Goal: Information Seeking & Learning: Learn about a topic

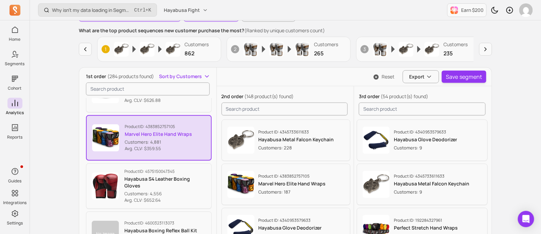
scroll to position [466, 0]
click at [158, 143] on p "Customers: 4,881" at bounding box center [158, 143] width 67 height 7
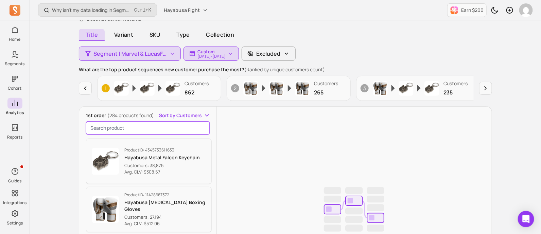
click at [150, 125] on input "search product" at bounding box center [148, 128] width 124 height 13
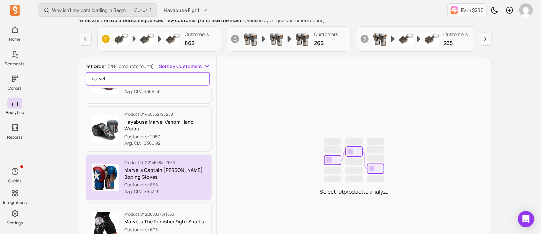
scroll to position [31, 0]
type input "marvel"
click at [183, 184] on p "Customers: 858" at bounding box center [165, 185] width 82 height 7
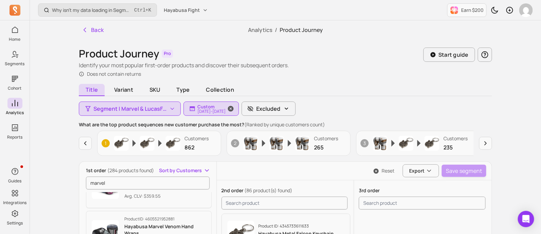
click at [202, 113] on p "[DATE] - [DATE]" at bounding box center [212, 111] width 28 height 4
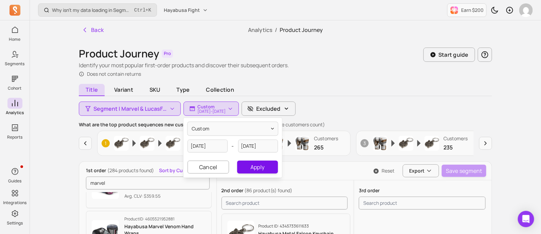
click at [257, 169] on button "Apply" at bounding box center [257, 167] width 41 height 13
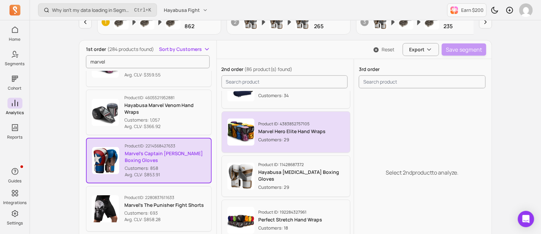
scroll to position [71, 0]
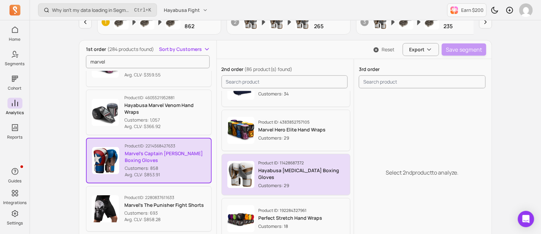
click at [304, 177] on div "Product ID: 11428687372 Hayabusa T3 Boxing Gloves Customers: 29" at bounding box center [302, 174] width 86 height 29
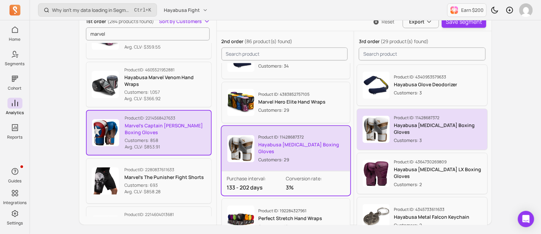
scroll to position [154, 0]
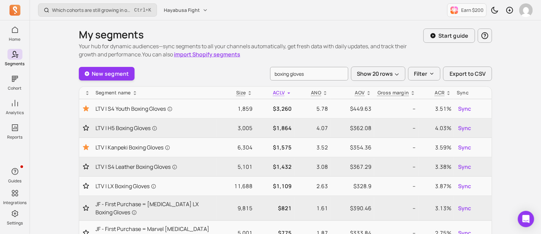
click at [296, 71] on input "boxing gloves" at bounding box center [309, 74] width 78 height 14
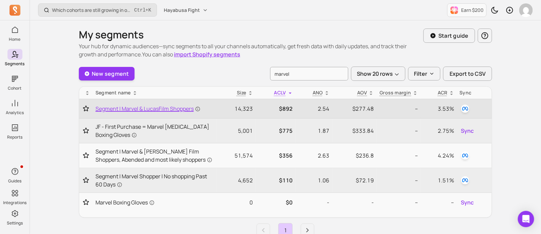
type input "marvel"
click at [145, 108] on span "Segment | Marvel & LucasFilm Shoppers" at bounding box center [148, 109] width 105 height 8
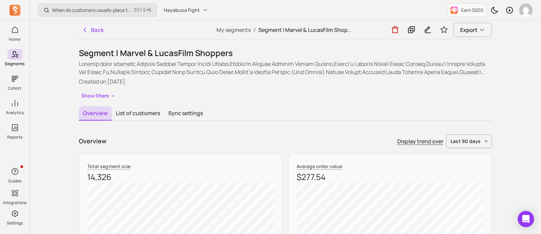
click at [464, 99] on div "Show filters" at bounding box center [285, 96] width 413 height 10
click at [111, 98] on icon "button" at bounding box center [112, 96] width 5 height 6
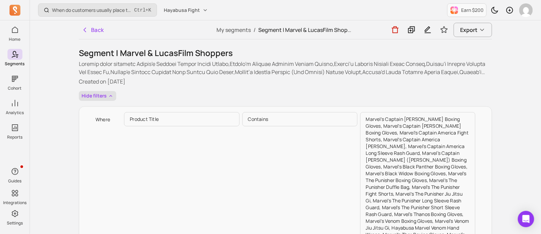
click at [111, 98] on icon "button" at bounding box center [110, 96] width 5 height 6
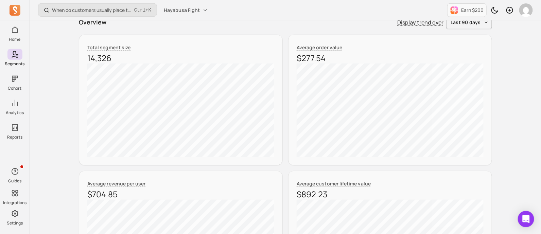
scroll to position [120, 0]
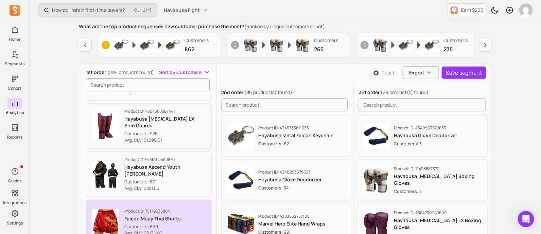
scroll to position [2404, 0]
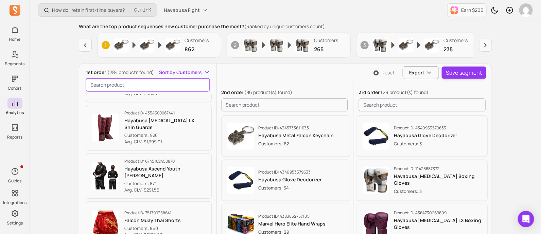
click at [129, 89] on input "search product" at bounding box center [148, 85] width 124 height 13
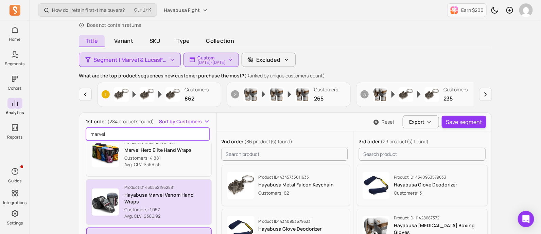
scroll to position [0, 0]
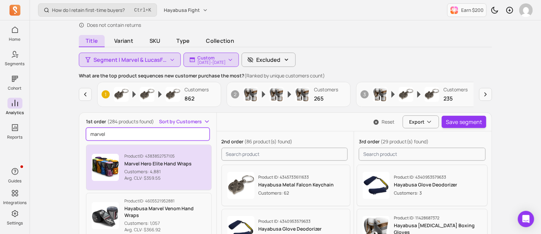
type input "marvel"
click at [143, 174] on p "Customers: 4,881" at bounding box center [157, 172] width 67 height 7
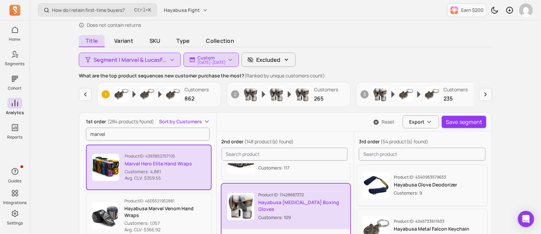
scroll to position [148, 0]
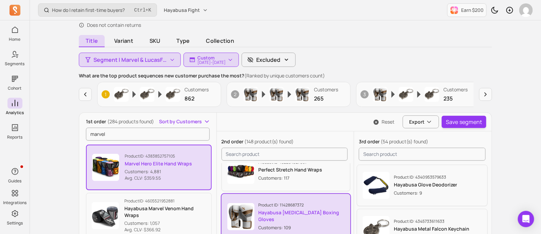
click at [311, 211] on p "Hayabusa T3 Boxing Gloves" at bounding box center [302, 216] width 86 height 14
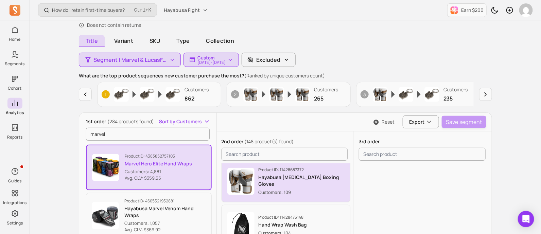
scroll to position [180, 0]
click at [317, 185] on div "Product ID: 11428687372 Hayabusa T3 Boxing Gloves Customers: 109" at bounding box center [302, 182] width 86 height 29
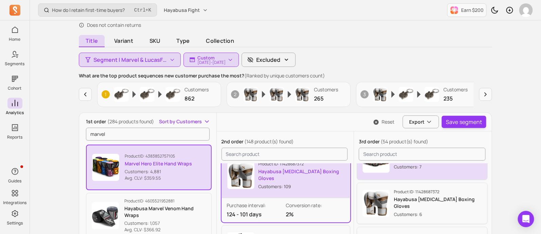
scroll to position [115, 0]
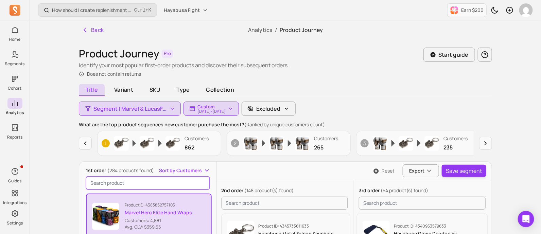
click at [167, 178] on input "search product" at bounding box center [148, 183] width 124 height 13
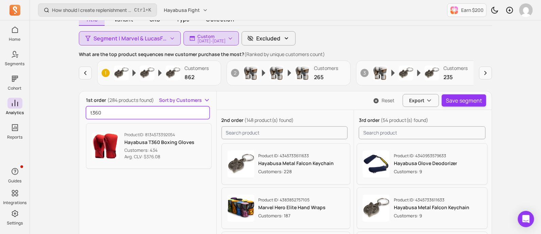
scroll to position [104, 0]
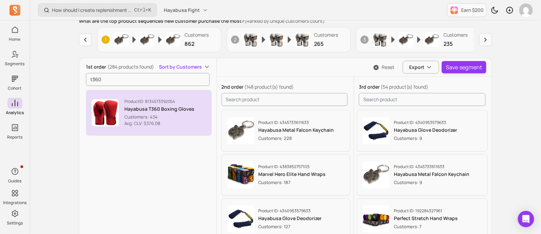
click at [147, 118] on p "Customers: 434" at bounding box center [159, 117] width 70 height 7
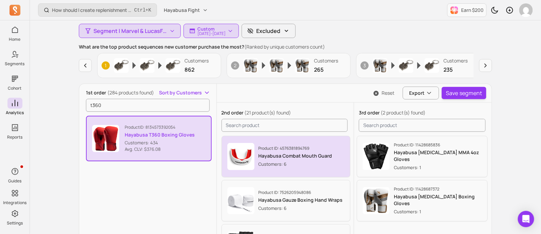
scroll to position [80, 0]
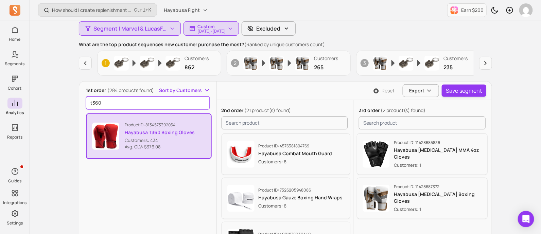
click at [133, 103] on input "t360" at bounding box center [148, 103] width 124 height 13
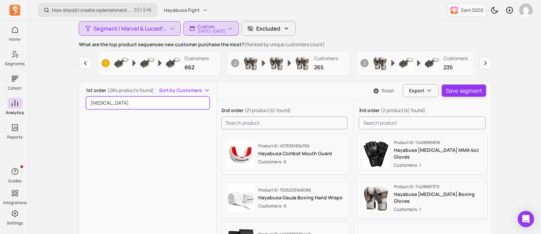
scroll to position [724, 0]
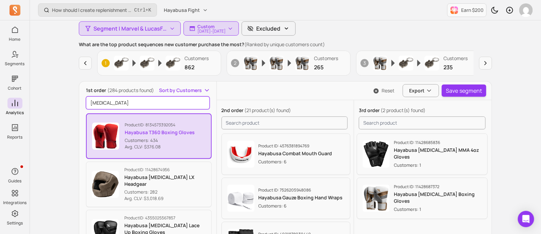
type input "[MEDICAL_DATA]"
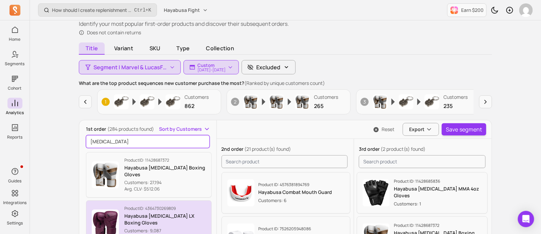
scroll to position [43, 0]
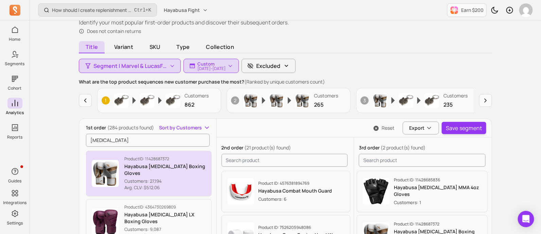
click at [181, 185] on p "Avg. CLV: $512.06" at bounding box center [165, 188] width 82 height 7
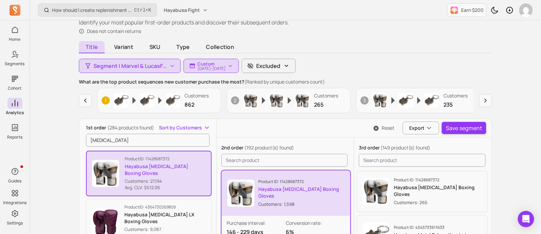
scroll to position [0, 0]
click at [311, 201] on p "Customers: 1,598" at bounding box center [302, 204] width 86 height 7
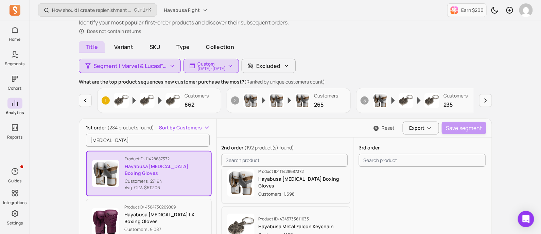
scroll to position [0, 0]
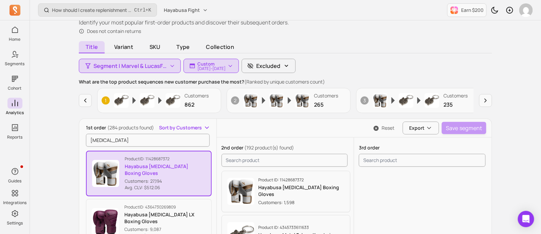
click at [311, 199] on p "Customers: 1,598" at bounding box center [302, 202] width 86 height 7
